Goal: Check status: Check status

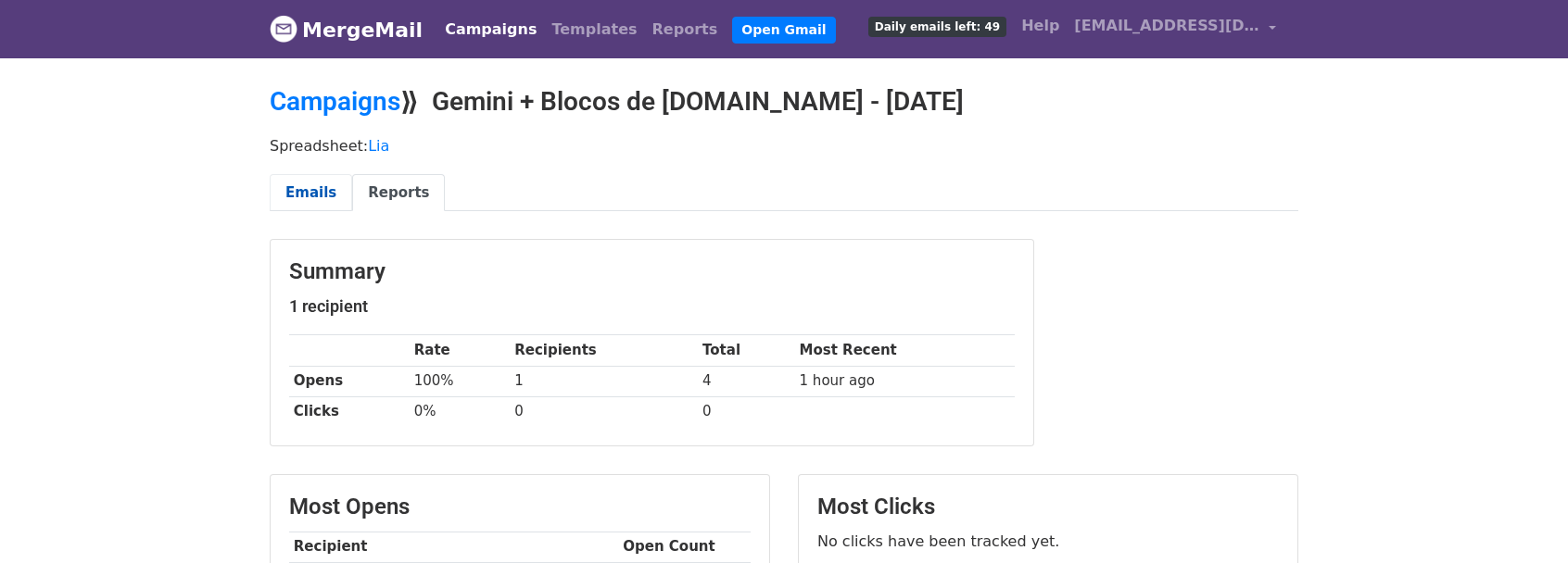
click at [298, 188] on link "Emails" at bounding box center [311, 193] width 82 height 38
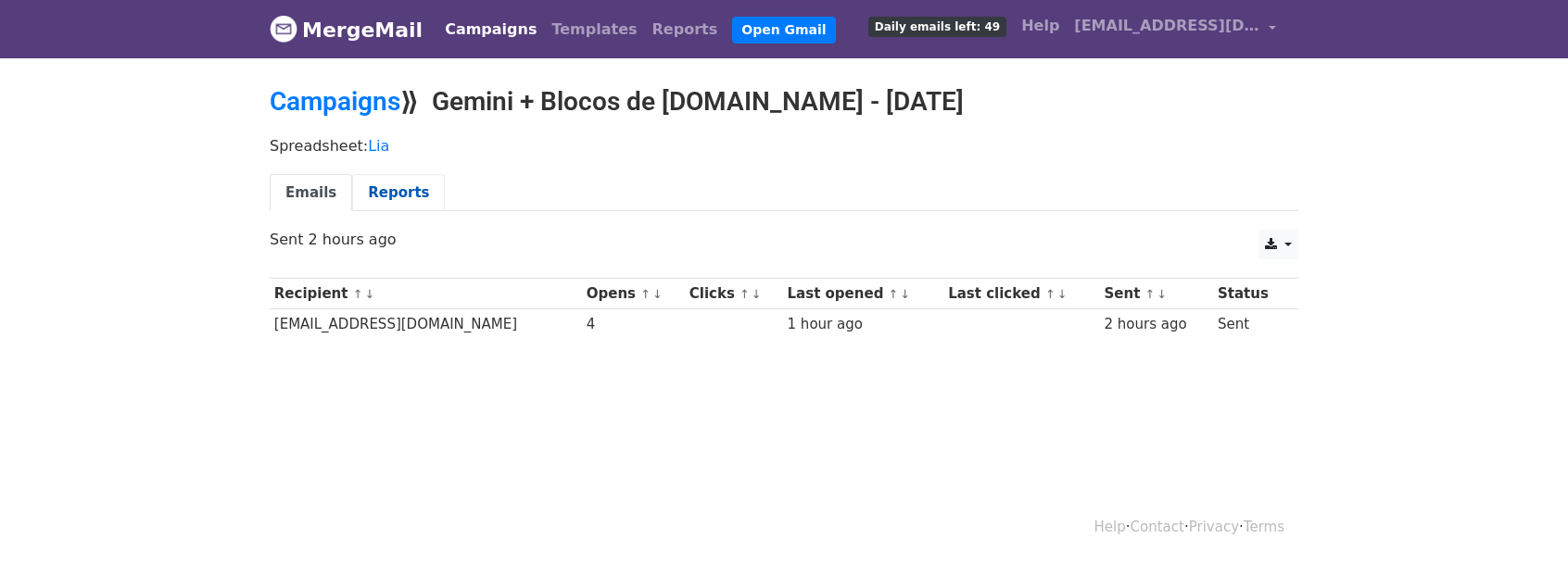
click at [382, 182] on link "Reports" at bounding box center [398, 193] width 92 height 38
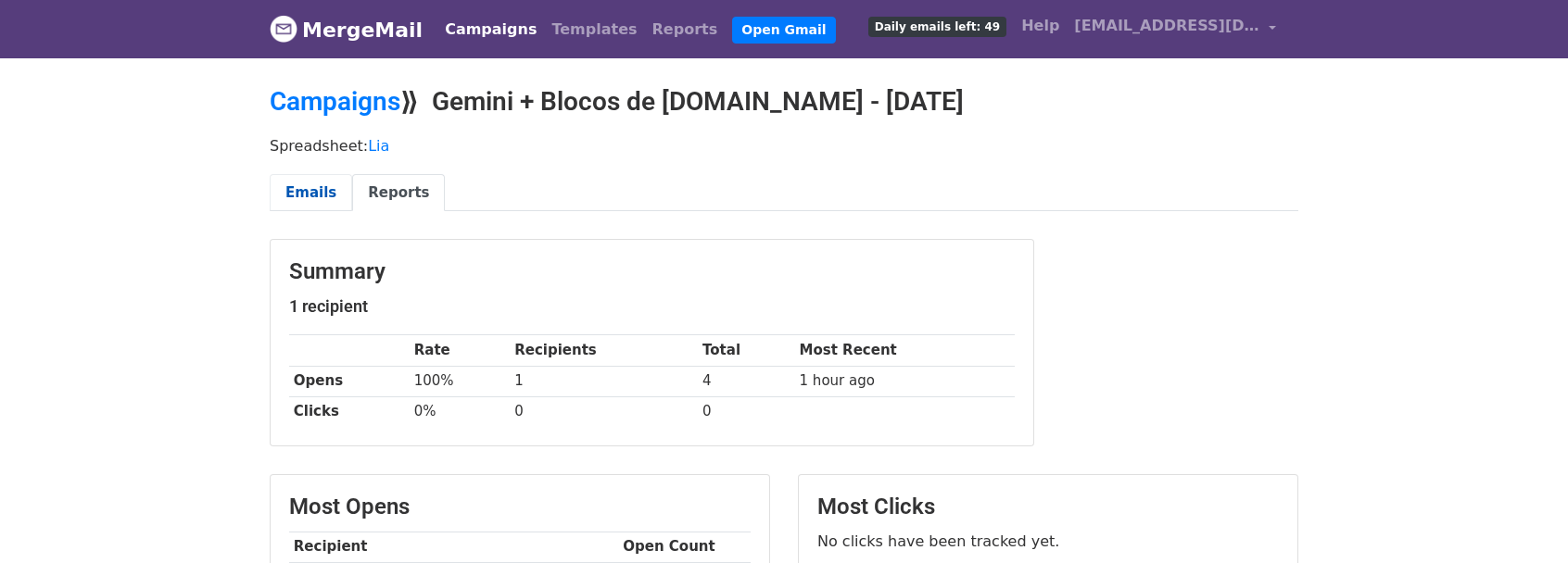
click at [300, 183] on link "Emails" at bounding box center [311, 193] width 82 height 38
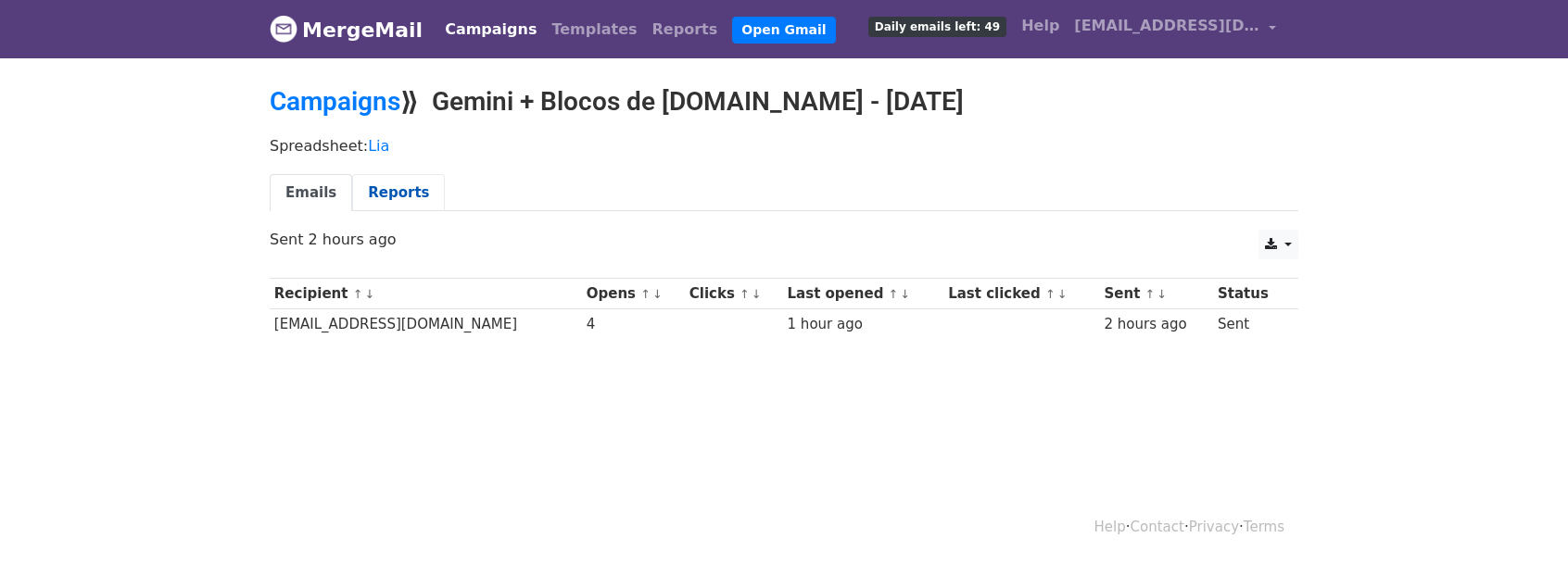
click at [392, 178] on link "Reports" at bounding box center [398, 193] width 92 height 38
